Goal: Find specific page/section: Find specific page/section

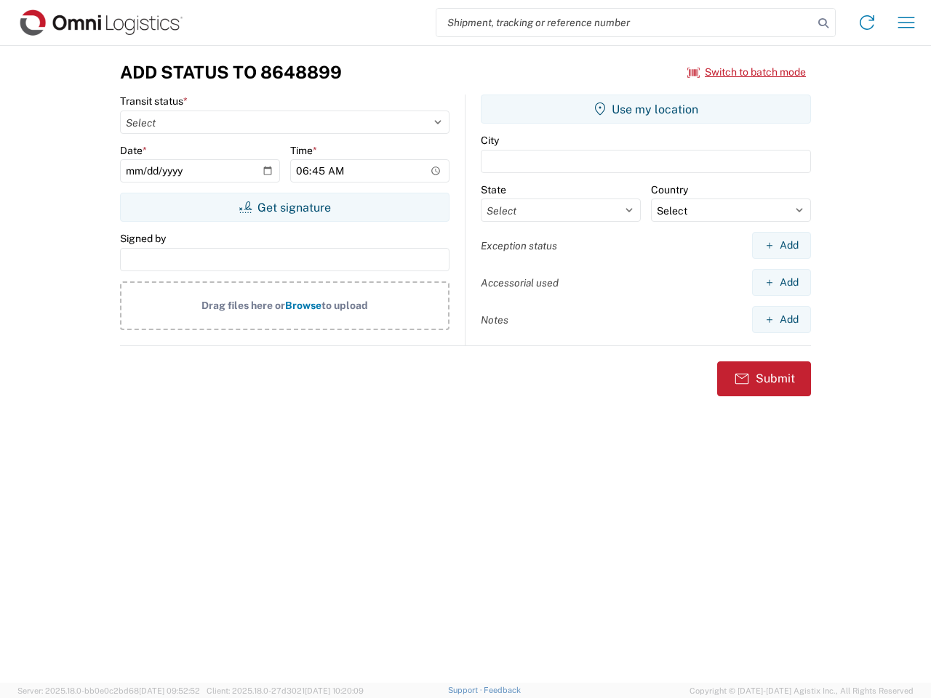
click at [624, 23] on input "search" at bounding box center [624, 23] width 377 height 28
click at [823, 23] on icon at bounding box center [823, 23] width 20 height 20
click at [867, 23] on icon at bounding box center [866, 22] width 23 height 23
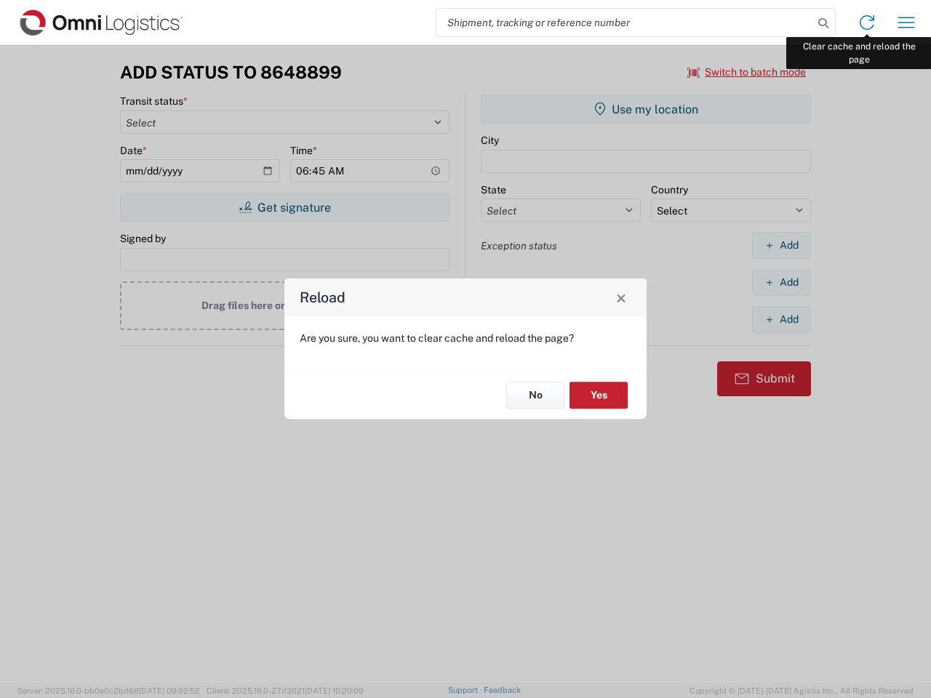
click at [906, 23] on div "Reload Are you sure, you want to clear cache and reload the page? No Yes" at bounding box center [465, 349] width 931 height 698
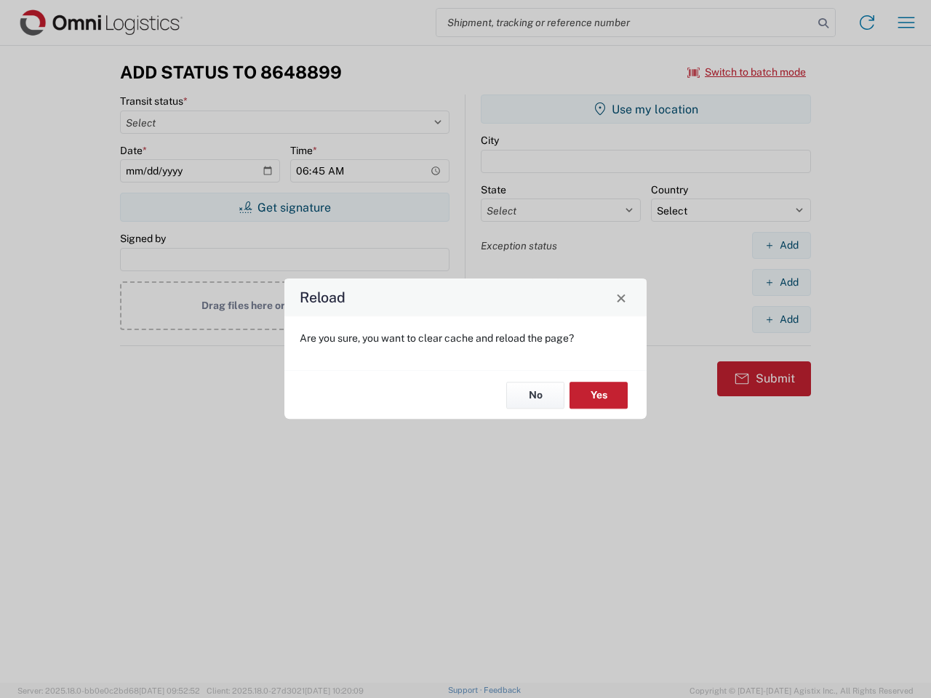
click at [747, 72] on div "Reload Are you sure, you want to clear cache and reload the page? No Yes" at bounding box center [465, 349] width 931 height 698
click at [284, 207] on div "Reload Are you sure, you want to clear cache and reload the page? No Yes" at bounding box center [465, 349] width 931 height 698
click at [646, 109] on div "Reload Are you sure, you want to clear cache and reload the page? No Yes" at bounding box center [465, 349] width 931 height 698
click at [781, 245] on div "Reload Are you sure, you want to clear cache and reload the page? No Yes" at bounding box center [465, 349] width 931 height 698
click at [781, 282] on div "Reload Are you sure, you want to clear cache and reload the page? No Yes" at bounding box center [465, 349] width 931 height 698
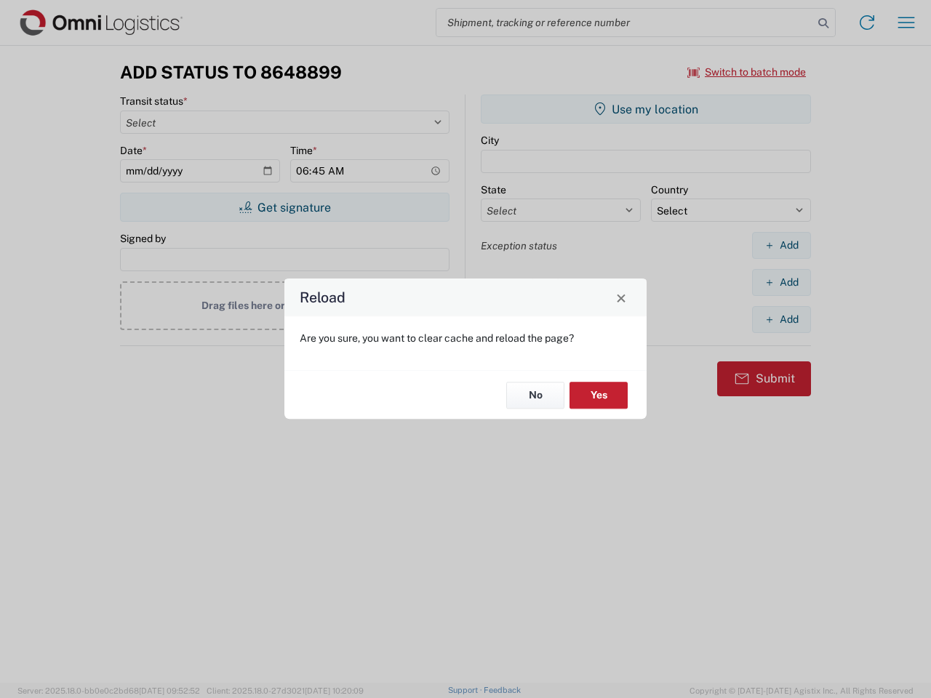
click at [781, 319] on div "Reload Are you sure, you want to clear cache and reload the page? No Yes" at bounding box center [465, 349] width 931 height 698
